Goal: Task Accomplishment & Management: Use online tool/utility

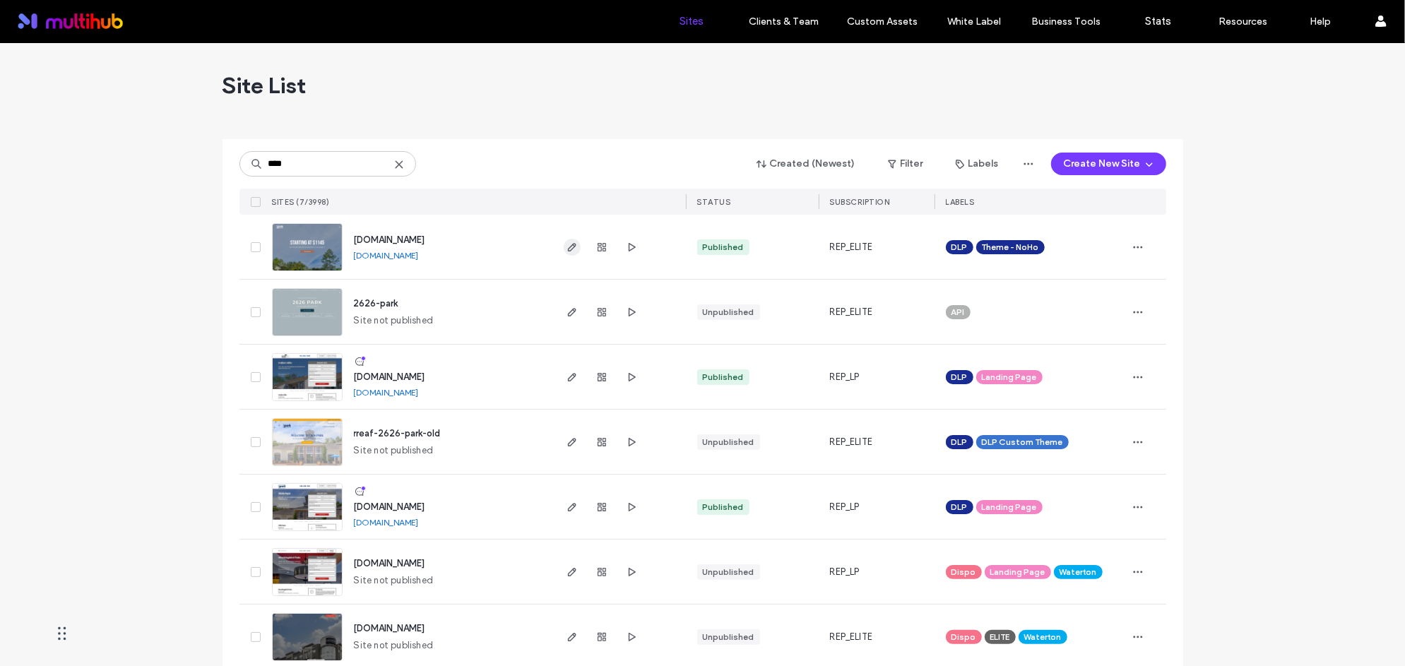
type input "****"
click at [566, 247] on icon "button" at bounding box center [571, 247] width 11 height 11
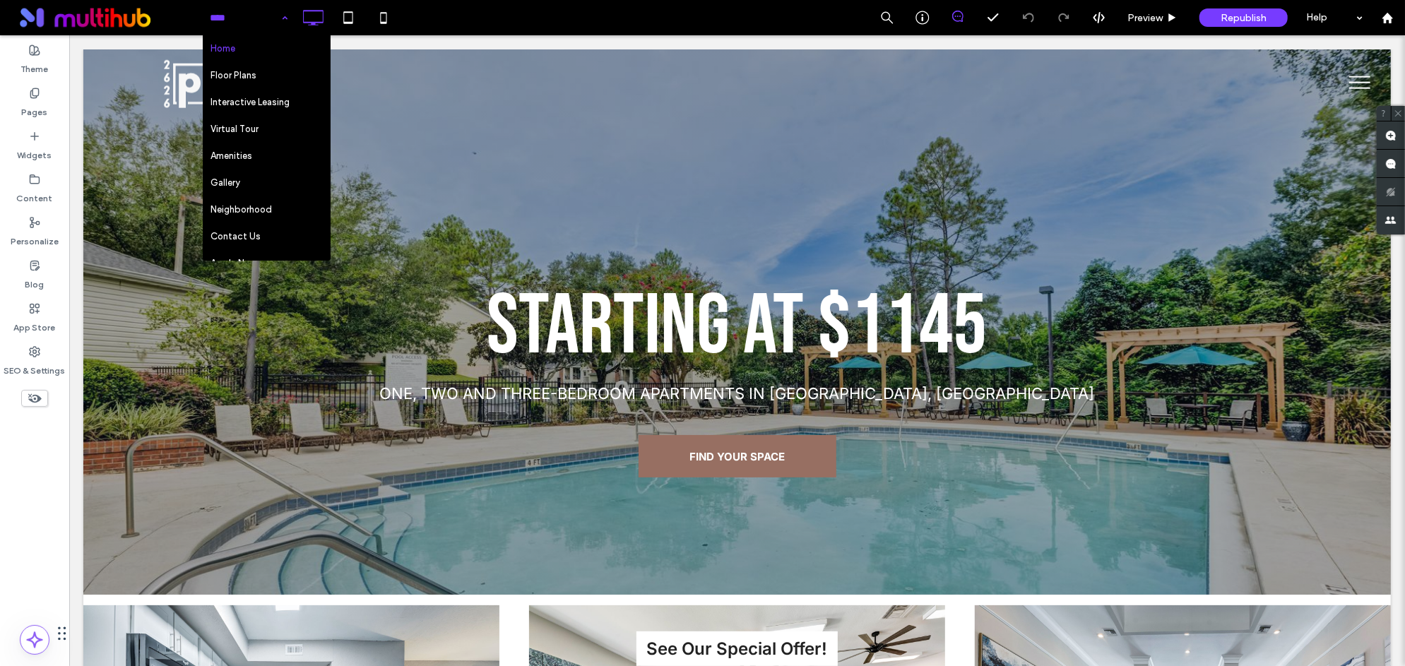
scroll to position [183, 0]
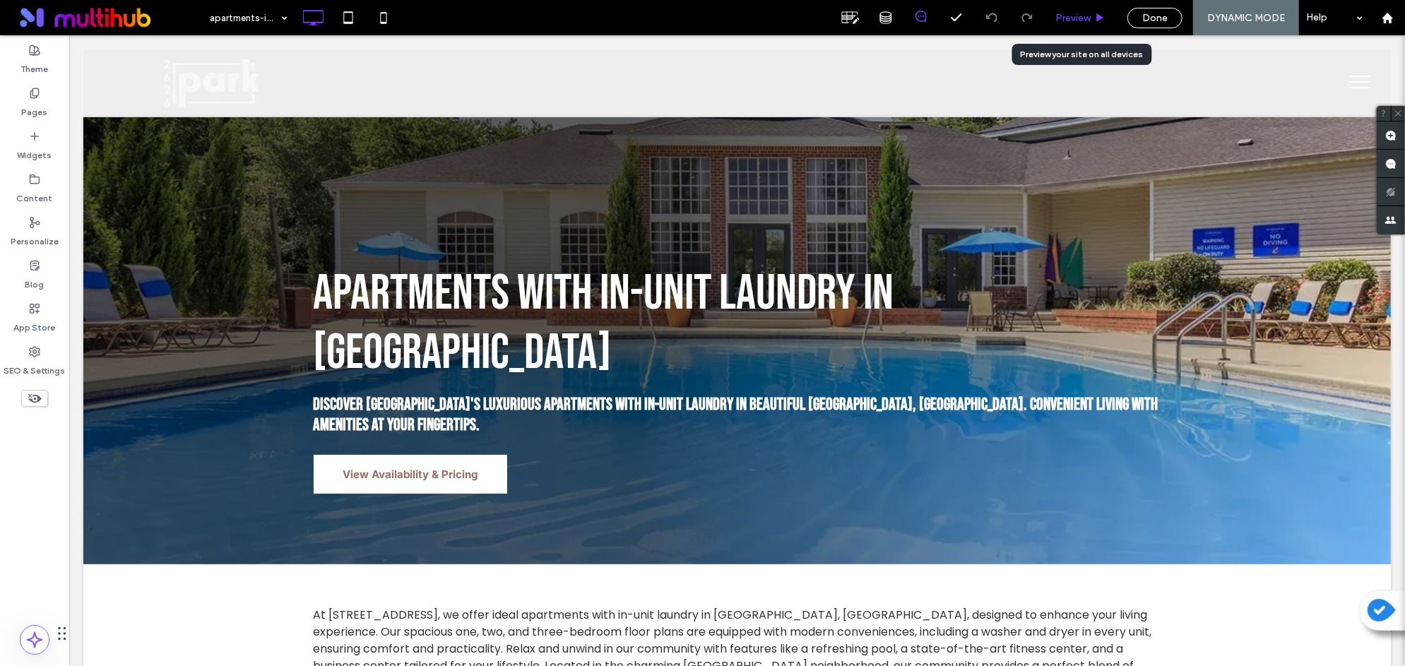
click at [1066, 18] on span "Preview" at bounding box center [1072, 18] width 35 height 12
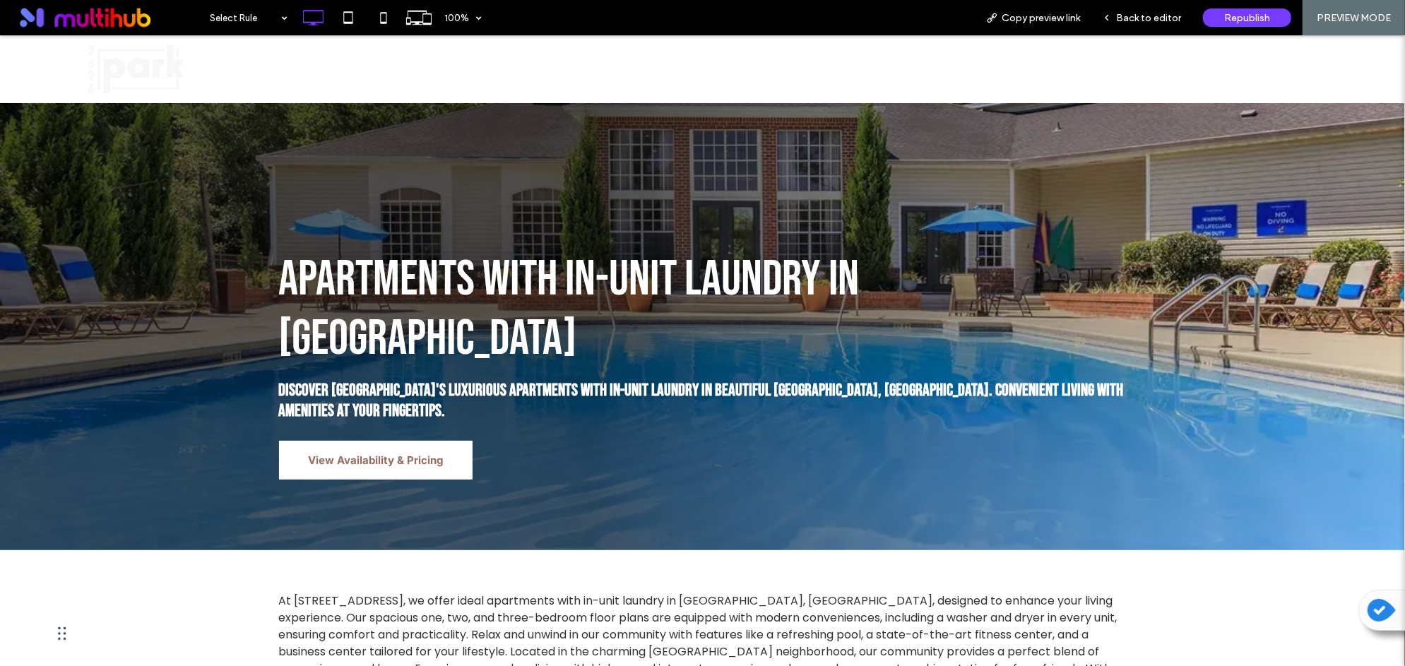
click at [511, 52] on div "Click To Paste" at bounding box center [630, 68] width 325 height 48
click at [1161, 18] on span "Back to editor" at bounding box center [1148, 18] width 65 height 12
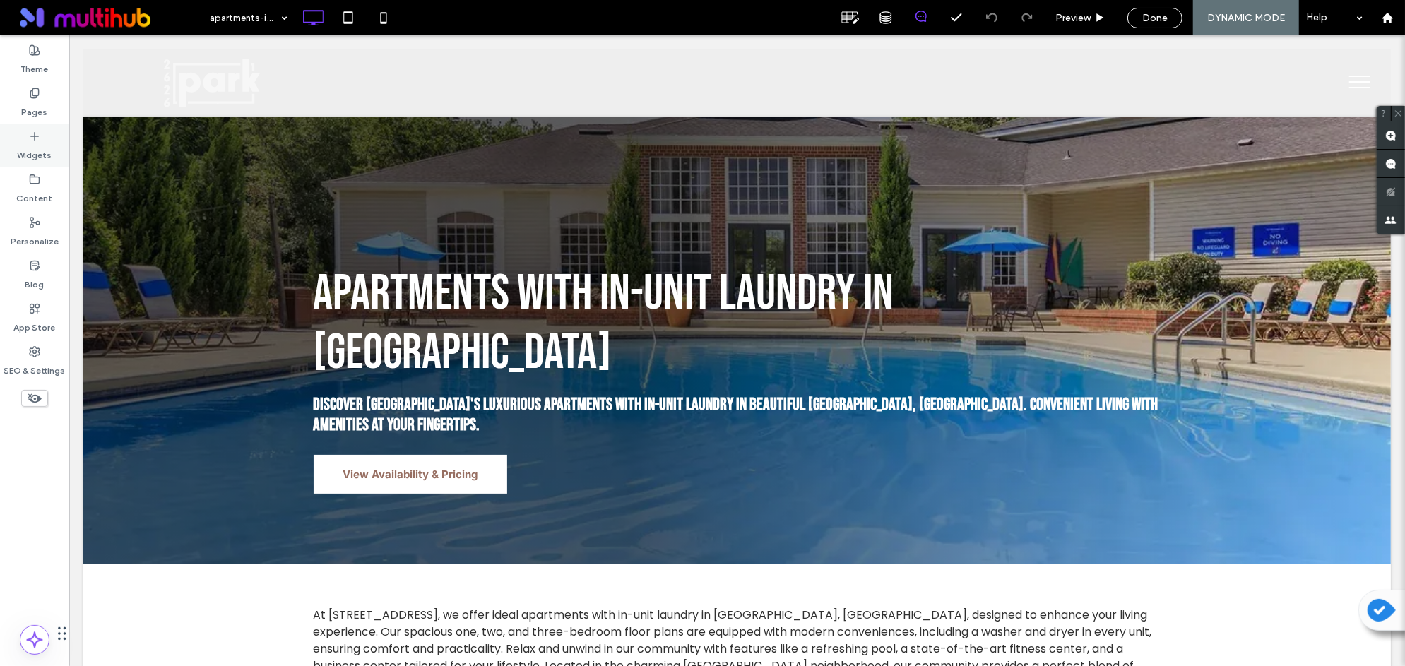
click at [37, 145] on label "Widgets" at bounding box center [35, 152] width 35 height 20
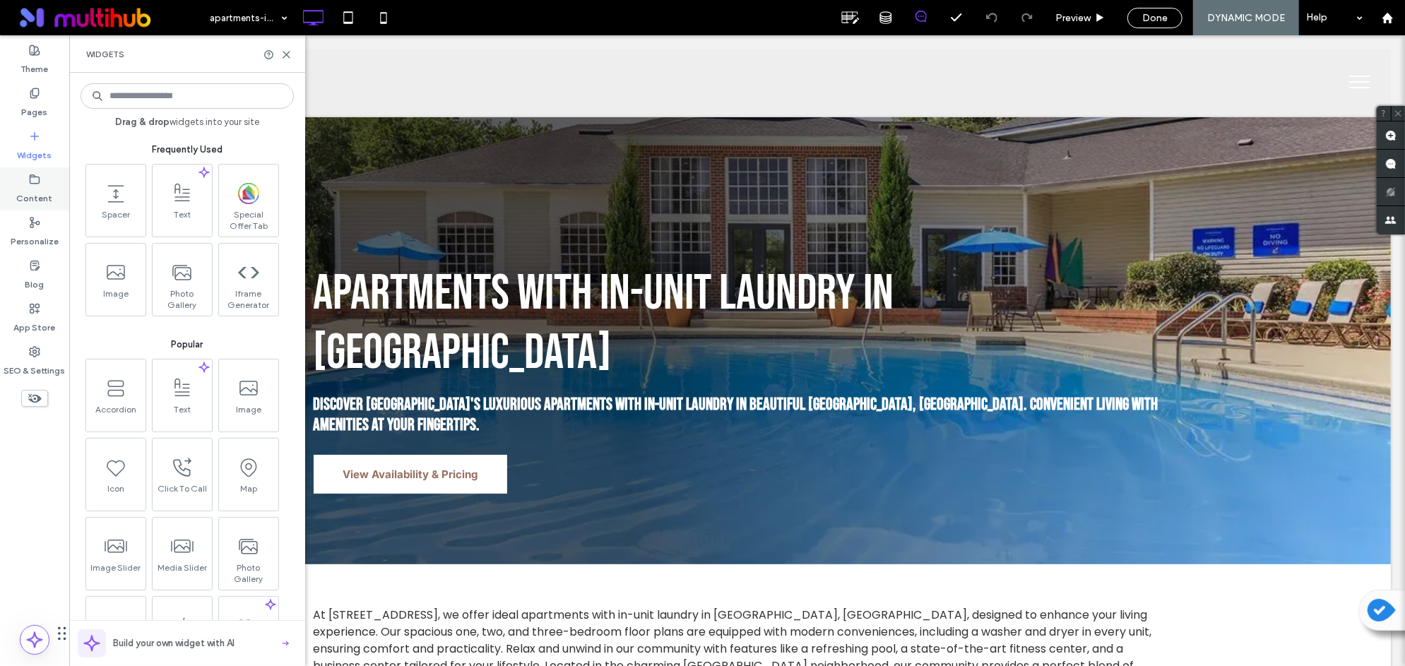
click at [33, 195] on label "Content" at bounding box center [35, 195] width 36 height 20
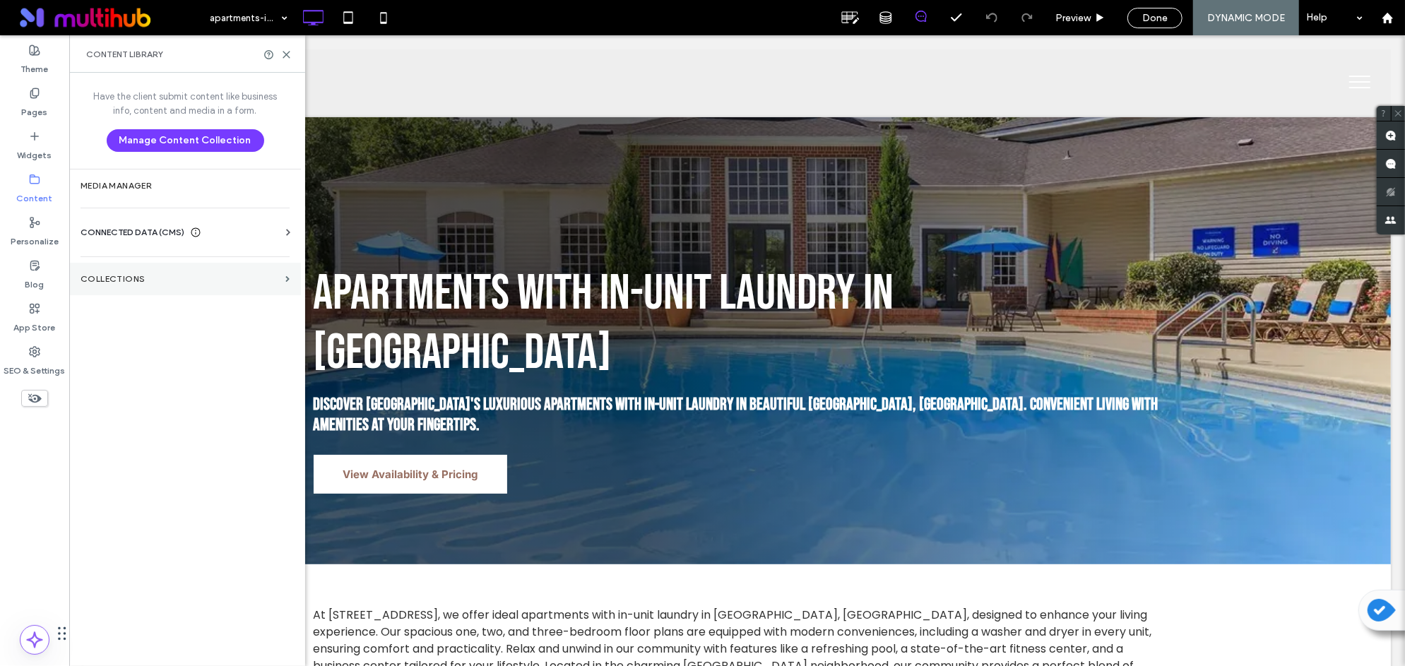
click at [234, 284] on section "Collections" at bounding box center [185, 279] width 232 height 32
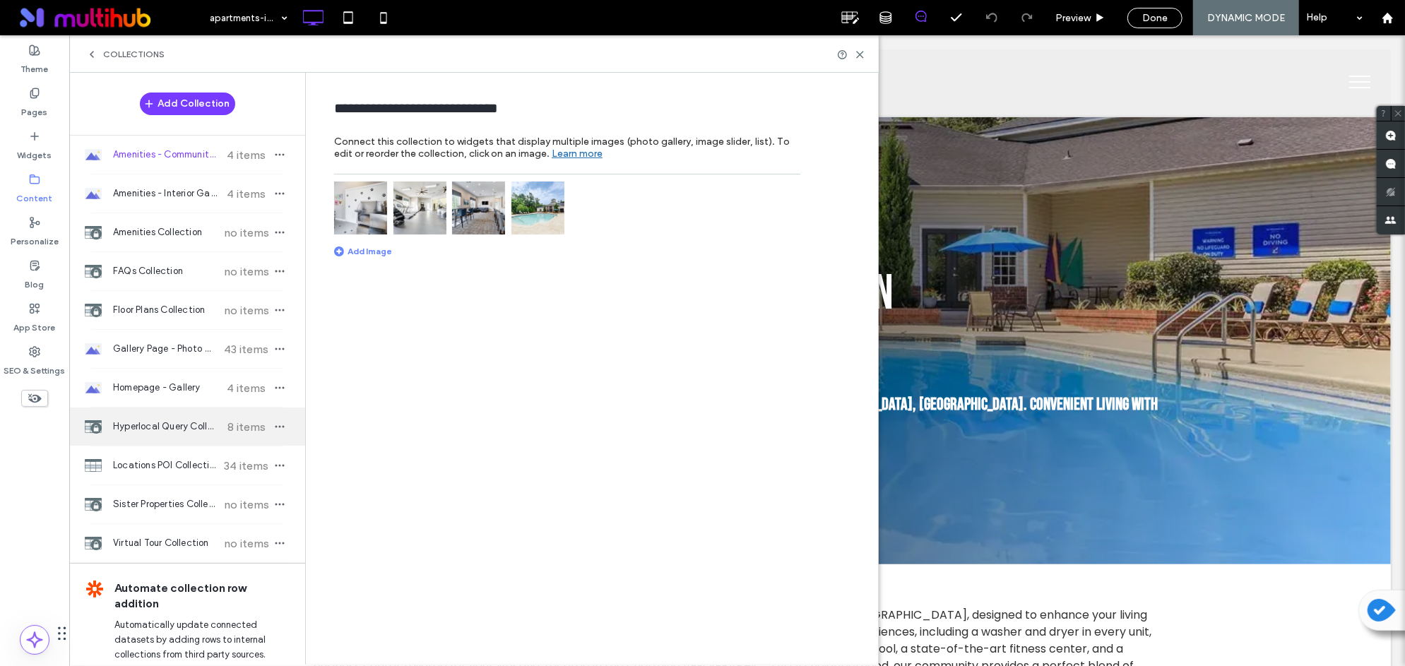
click at [179, 433] on div "Hyperlocal Query Collection 8 items" at bounding box center [187, 427] width 236 height 38
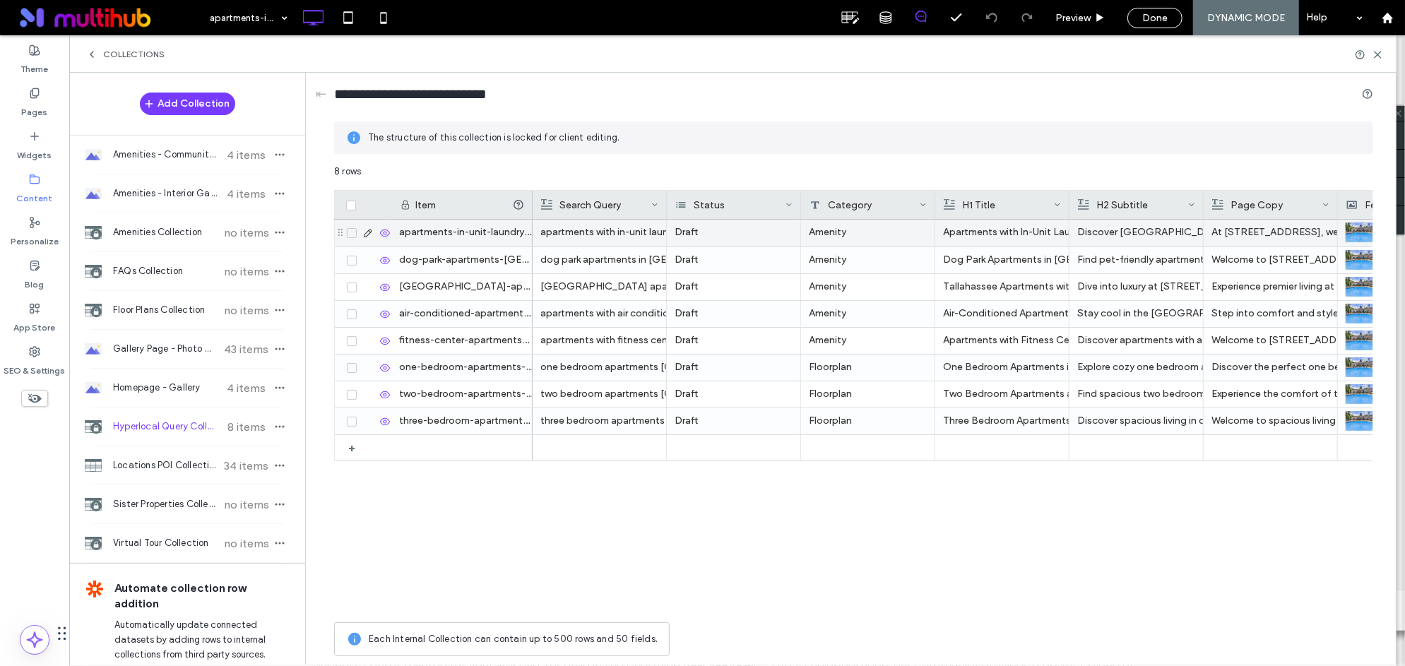
click at [587, 232] on div "apartments with in-unit laundry [GEOGRAPHIC_DATA] [GEOGRAPHIC_DATA]" at bounding box center [599, 232] width 118 height 25
click at [366, 232] on icon at bounding box center [367, 232] width 11 height 11
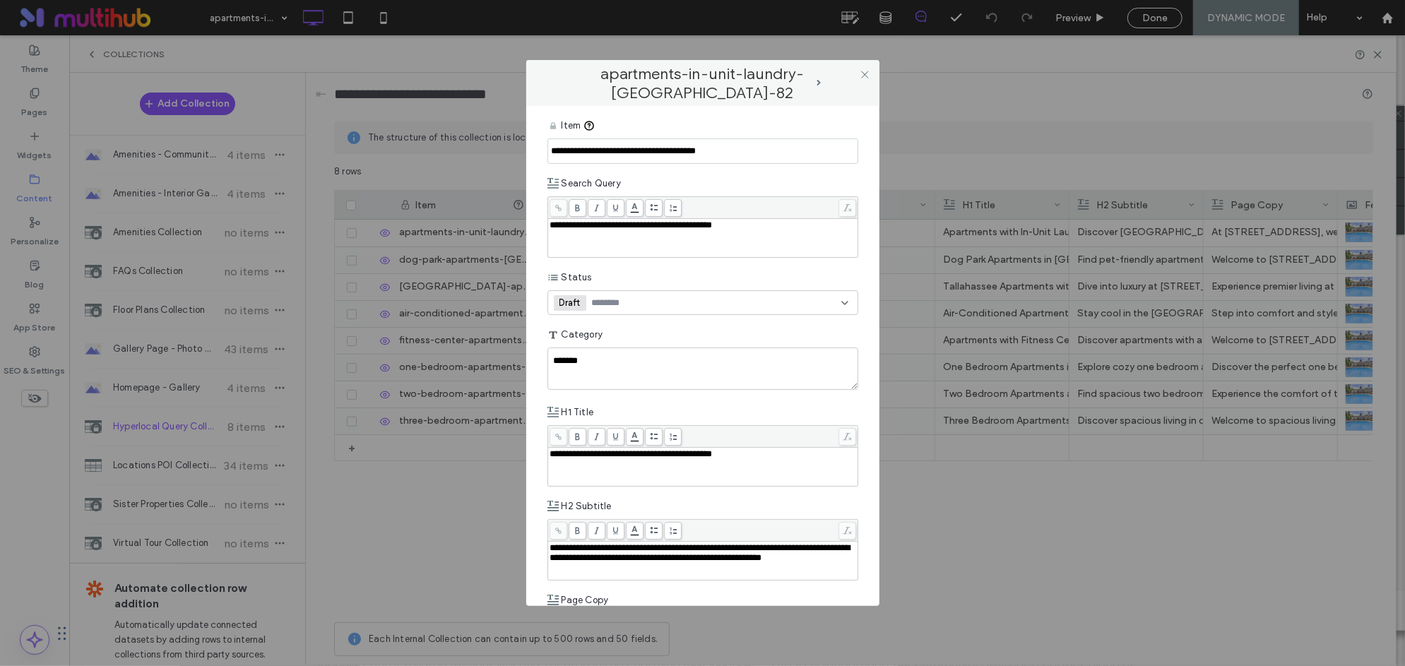
drag, startPoint x: 766, startPoint y: 154, endPoint x: 550, endPoint y: 150, distance: 215.5
click at [550, 150] on input "**********" at bounding box center [702, 150] width 311 height 25
